Goal: Information Seeking & Learning: Find specific page/section

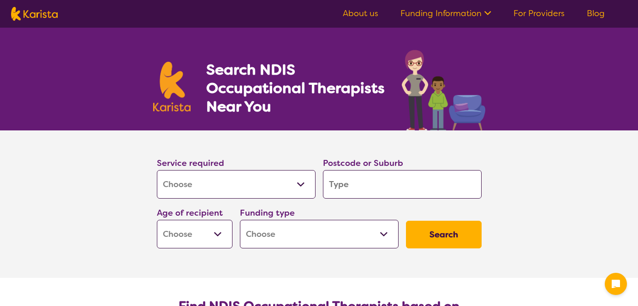
select select "[MEDICAL_DATA]"
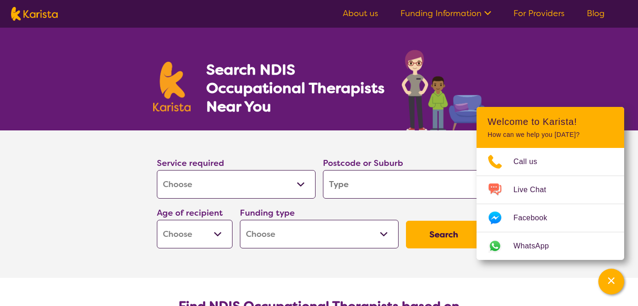
click at [351, 189] on input "search" at bounding box center [402, 184] width 159 height 29
type input "3039"
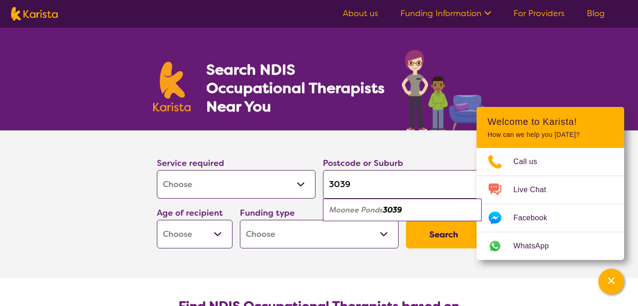
click at [220, 228] on select "Early Childhood - 0 to 9 Child - 10 to 11 Adolescent - 12 to 17 Adult - 18 to 6…" at bounding box center [195, 234] width 76 height 29
select select "EC"
click at [344, 238] on select "Home Care Package (HCP) National Disability Insurance Scheme (NDIS) I don't know" at bounding box center [319, 234] width 159 height 29
select select "NDIS"
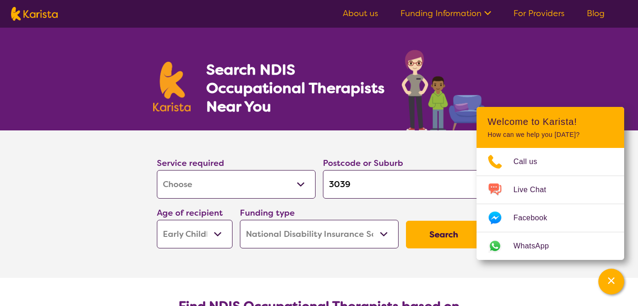
select select "NDIS"
click at [455, 233] on button "Search" at bounding box center [444, 235] width 76 height 28
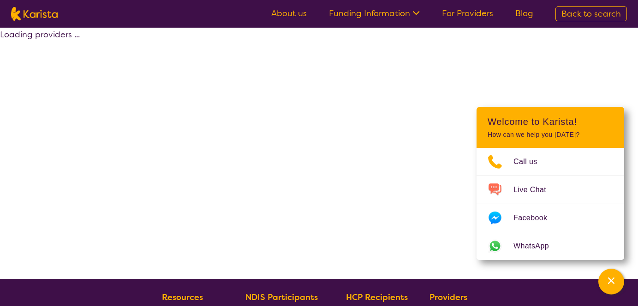
select select "by_score"
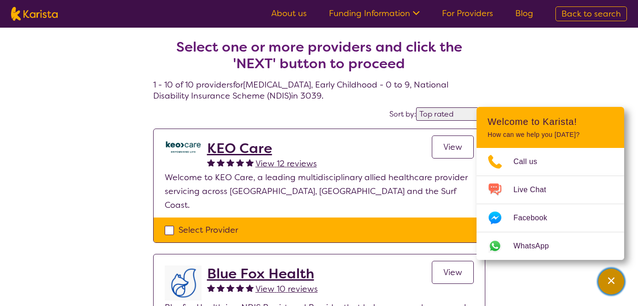
click at [613, 280] on icon "Channel Menu" at bounding box center [610, 280] width 9 height 9
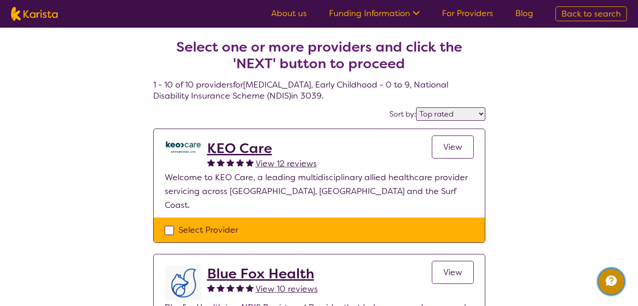
select select "[MEDICAL_DATA]"
select select "EC"
select select "NDIS"
select select "[MEDICAL_DATA]"
select select "EC"
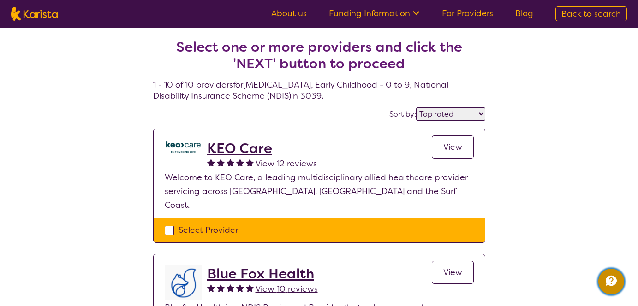
select select "NDIS"
